Goal: Check status: Check status

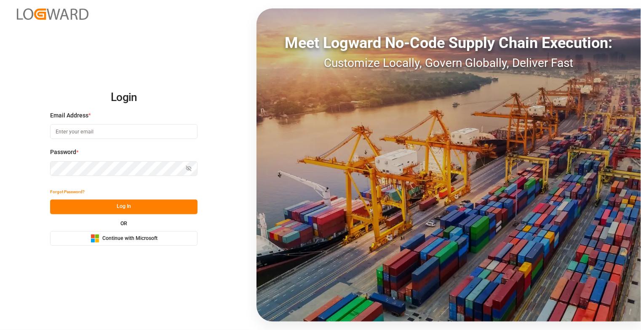
click at [103, 233] on button "Microsoft Logo Continue with Microsoft" at bounding box center [123, 238] width 147 height 15
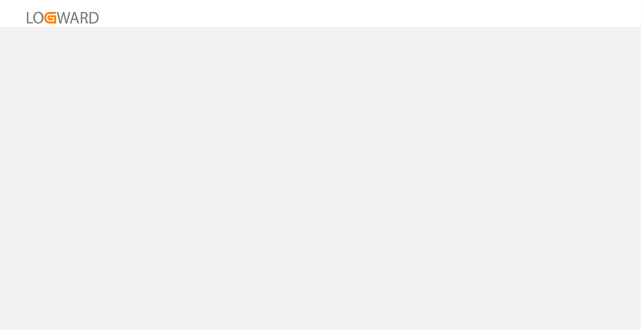
click at [482, 300] on div at bounding box center [320, 165] width 641 height 330
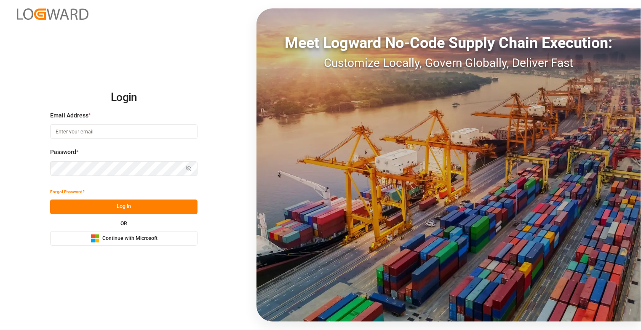
drag, startPoint x: 147, startPoint y: 243, endPoint x: 126, endPoint y: 243, distance: 21.1
click at [126, 243] on div "Microsoft Logo Continue with Microsoft" at bounding box center [124, 238] width 67 height 9
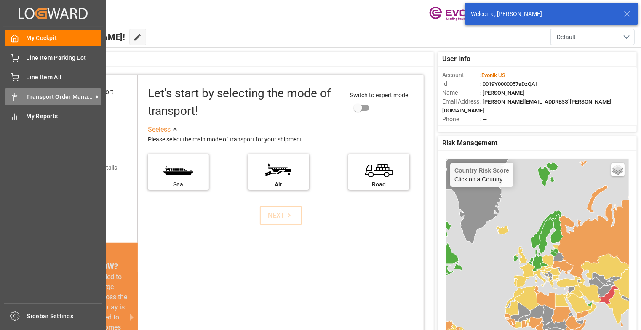
click at [45, 100] on span "Transport Order Management" at bounding box center [60, 97] width 67 height 9
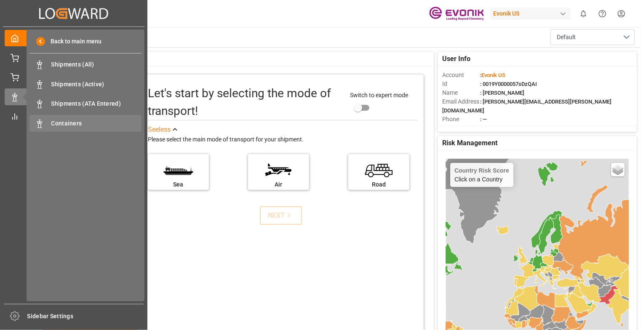
click at [72, 120] on span "Containers" at bounding box center [96, 123] width 91 height 9
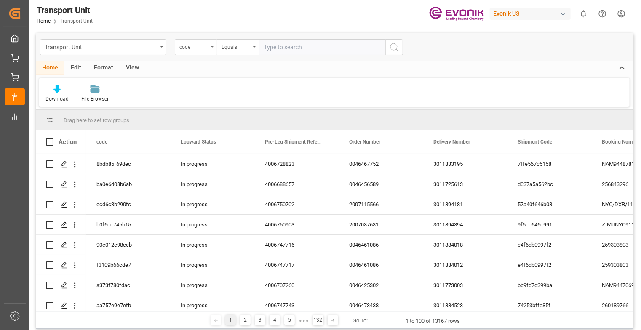
click at [214, 47] on div "code" at bounding box center [196, 47] width 42 height 16
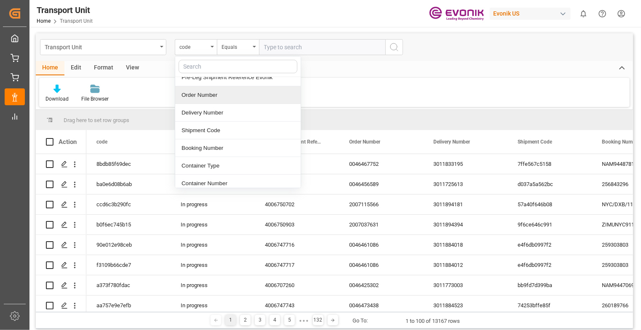
scroll to position [48, 0]
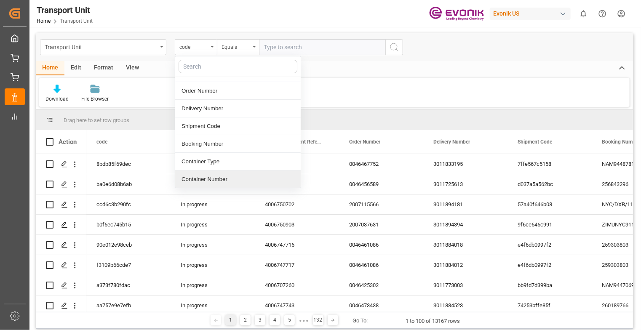
click at [219, 172] on div "Container Number" at bounding box center [238, 180] width 126 height 18
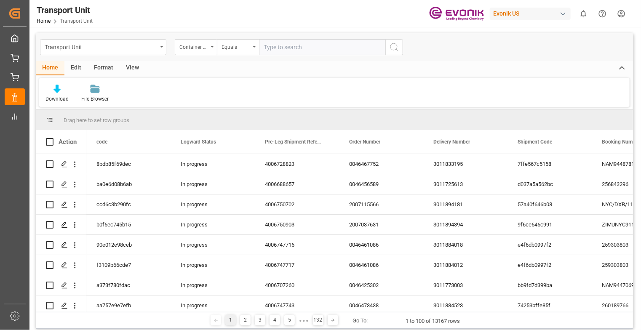
click at [330, 55] on div "Transport Unit Container Number Equals" at bounding box center [334, 47] width 597 height 28
click at [331, 52] on input "text" at bounding box center [322, 47] width 126 height 16
paste input "TRHU2174926"
type input "TRHU2174926"
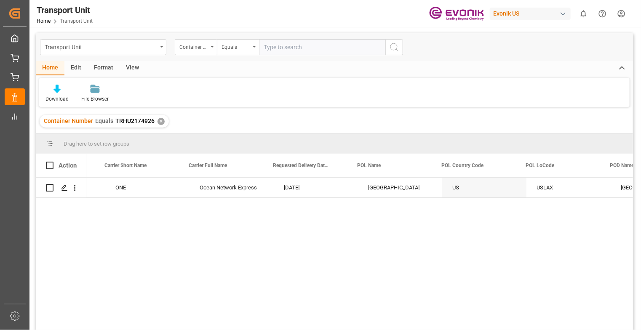
scroll to position [0, 853]
